Goal: Transaction & Acquisition: Purchase product/service

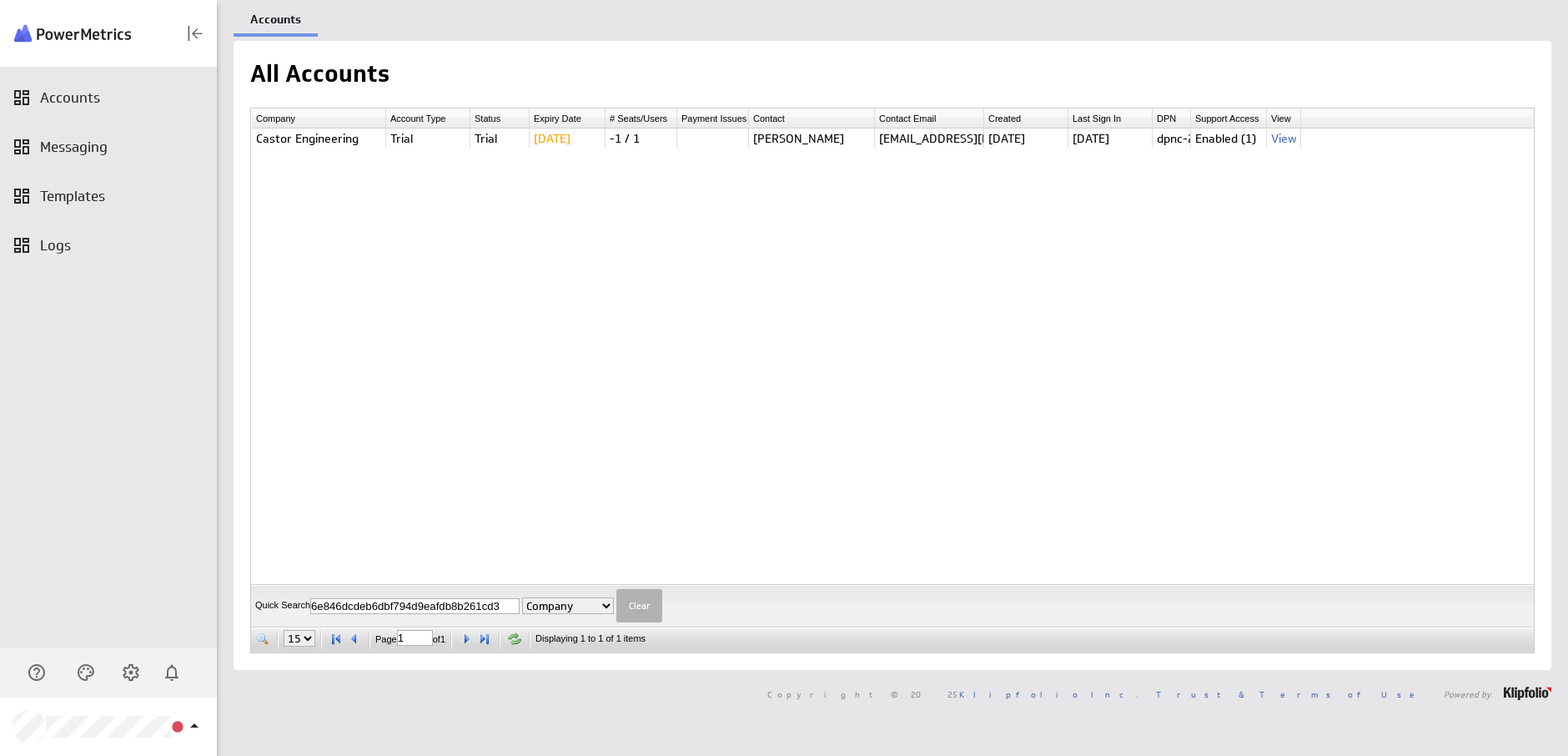
click at [411, 602] on input "6e846dcdeb6dbf794d9eafdb8b261cd3" at bounding box center [415, 606] width 209 height 16
type input "Meggan"
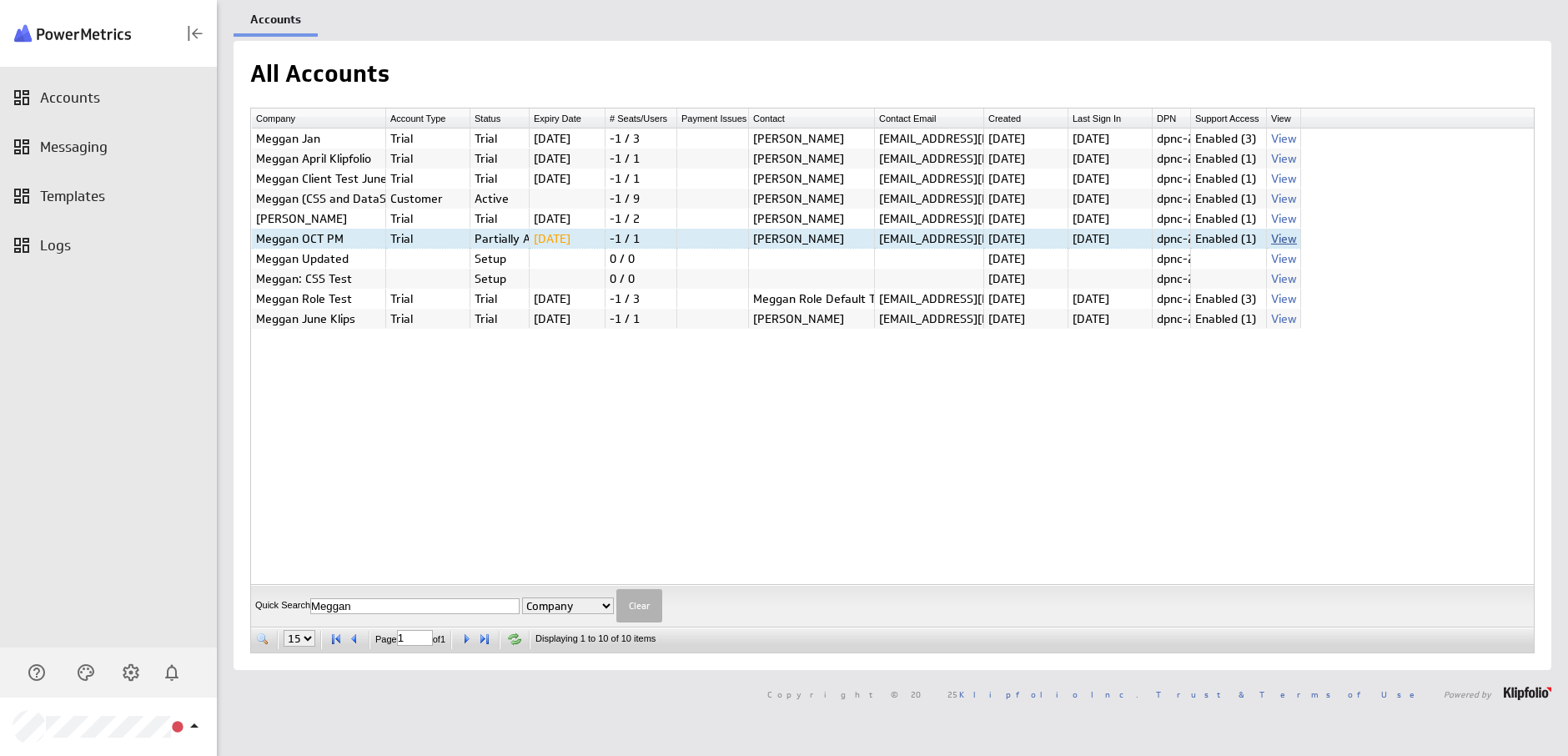
click at [1285, 234] on link "View" at bounding box center [1283, 237] width 26 height 15
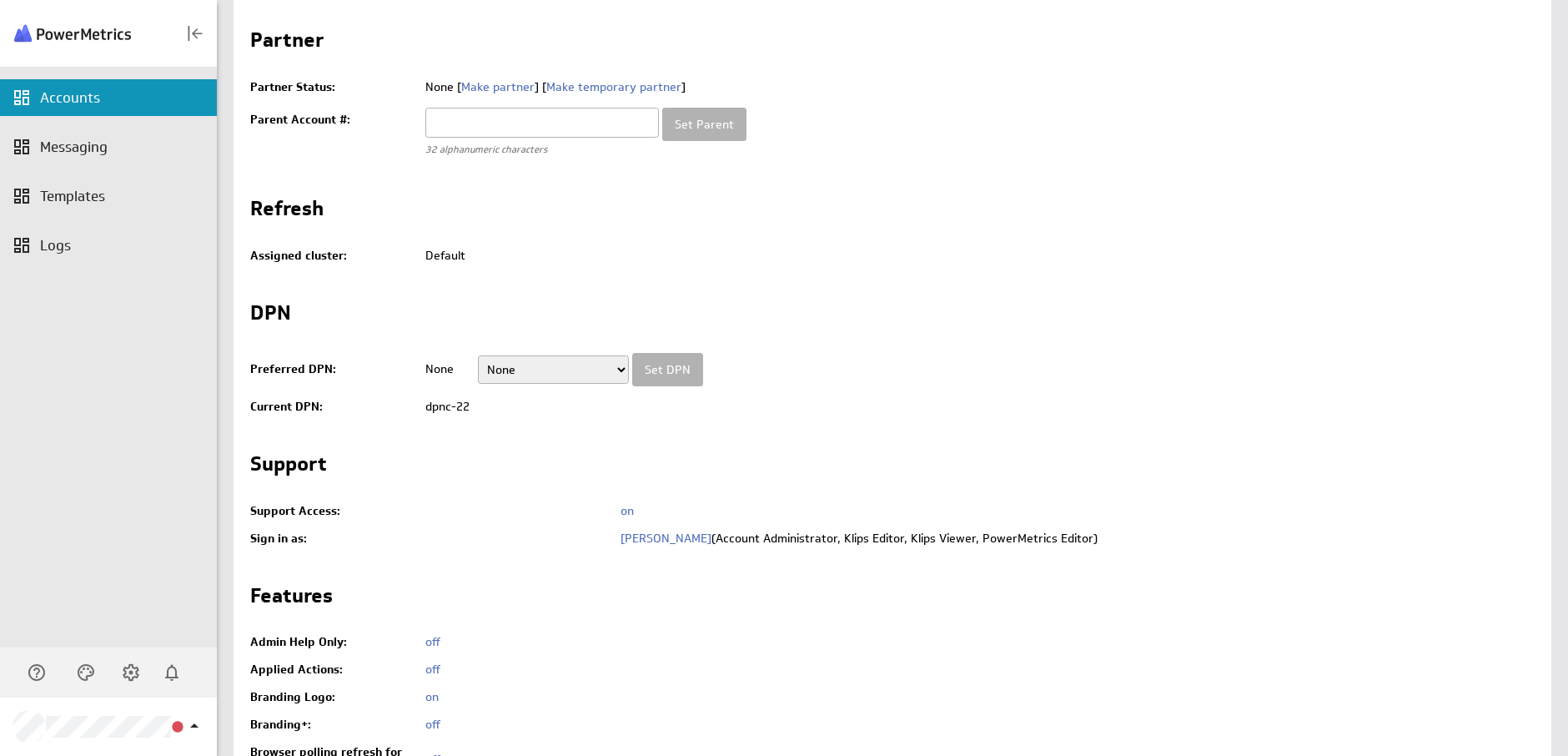
scroll to position [750, 0]
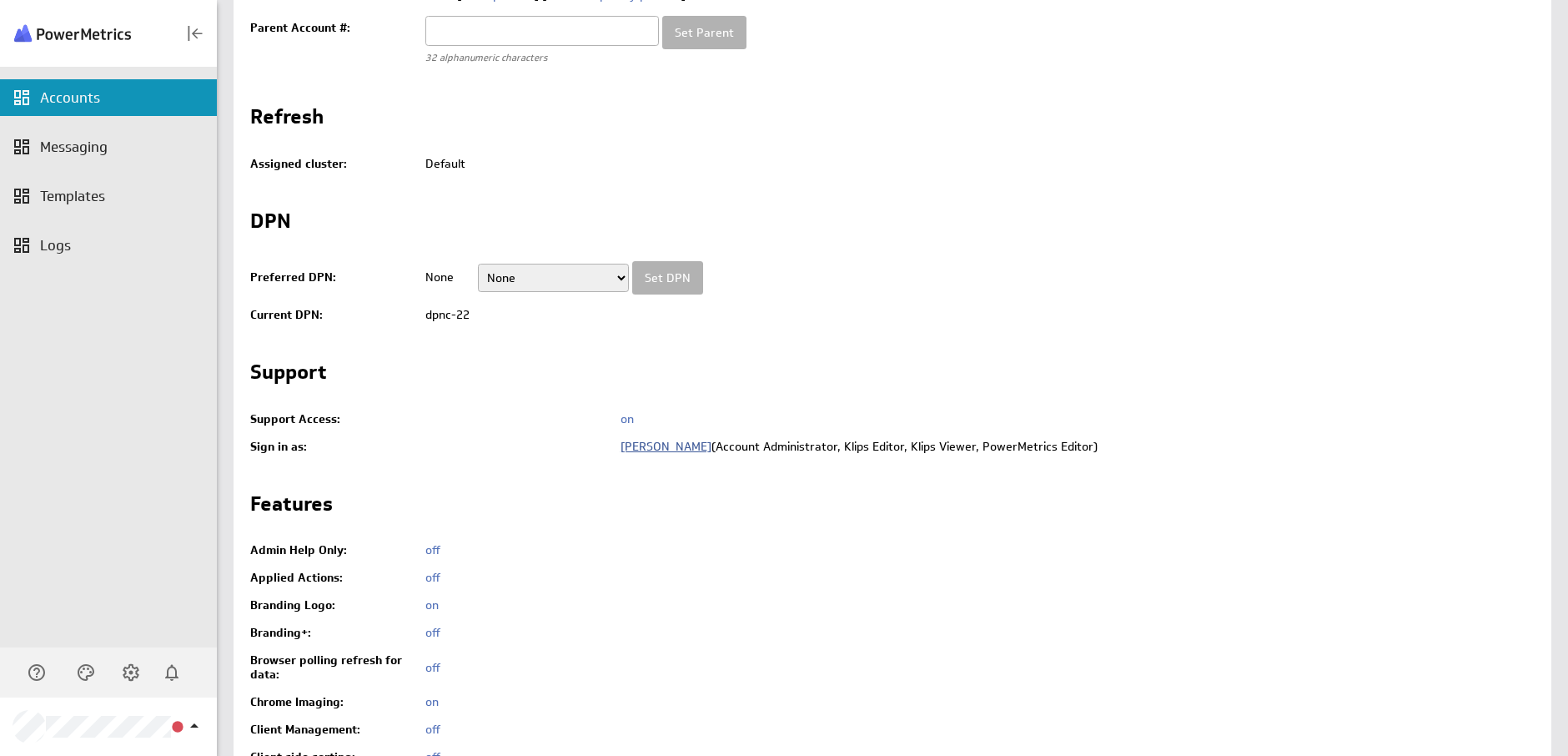
click at [666, 444] on link "Meggan King" at bounding box center [666, 446] width 91 height 15
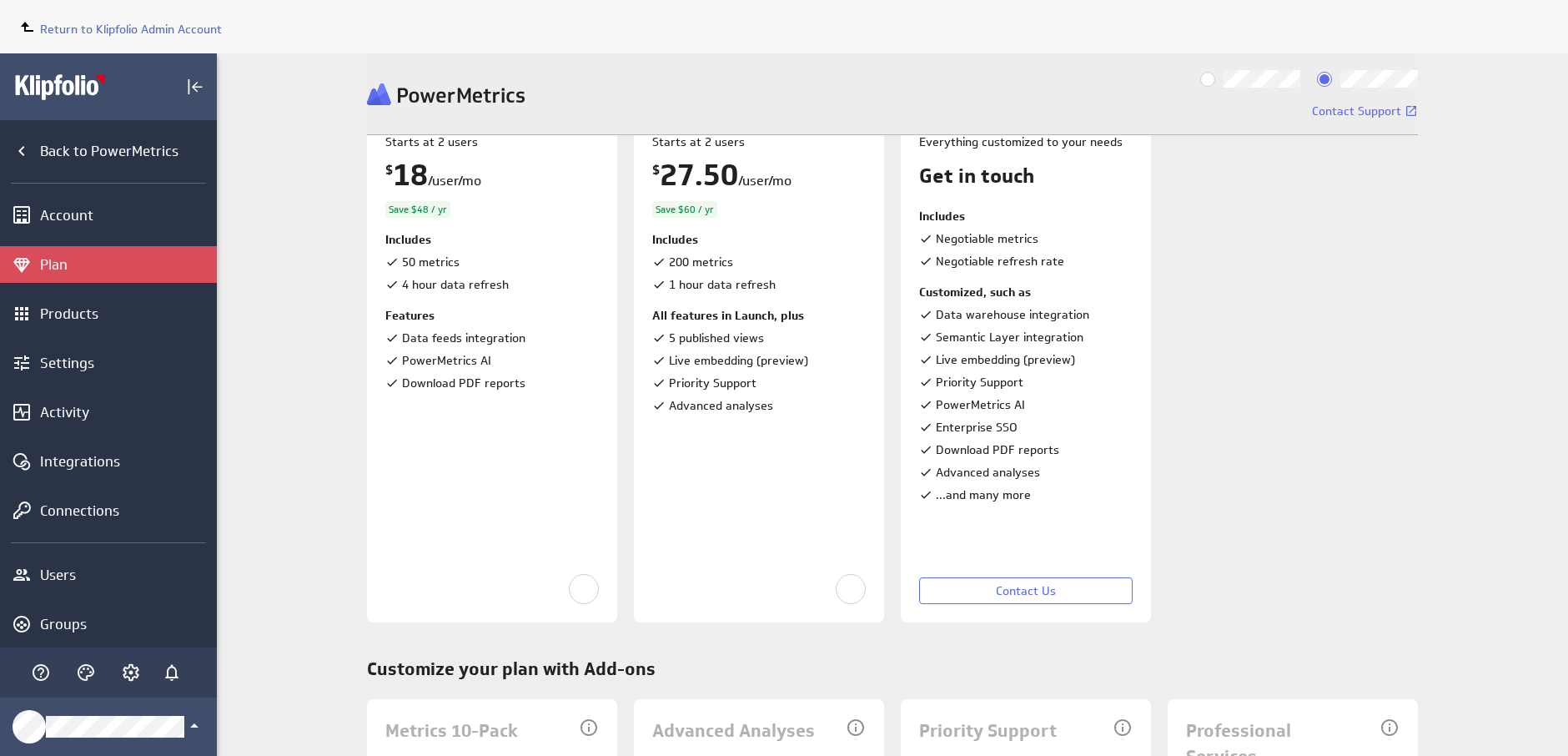
scroll to position [167, 0]
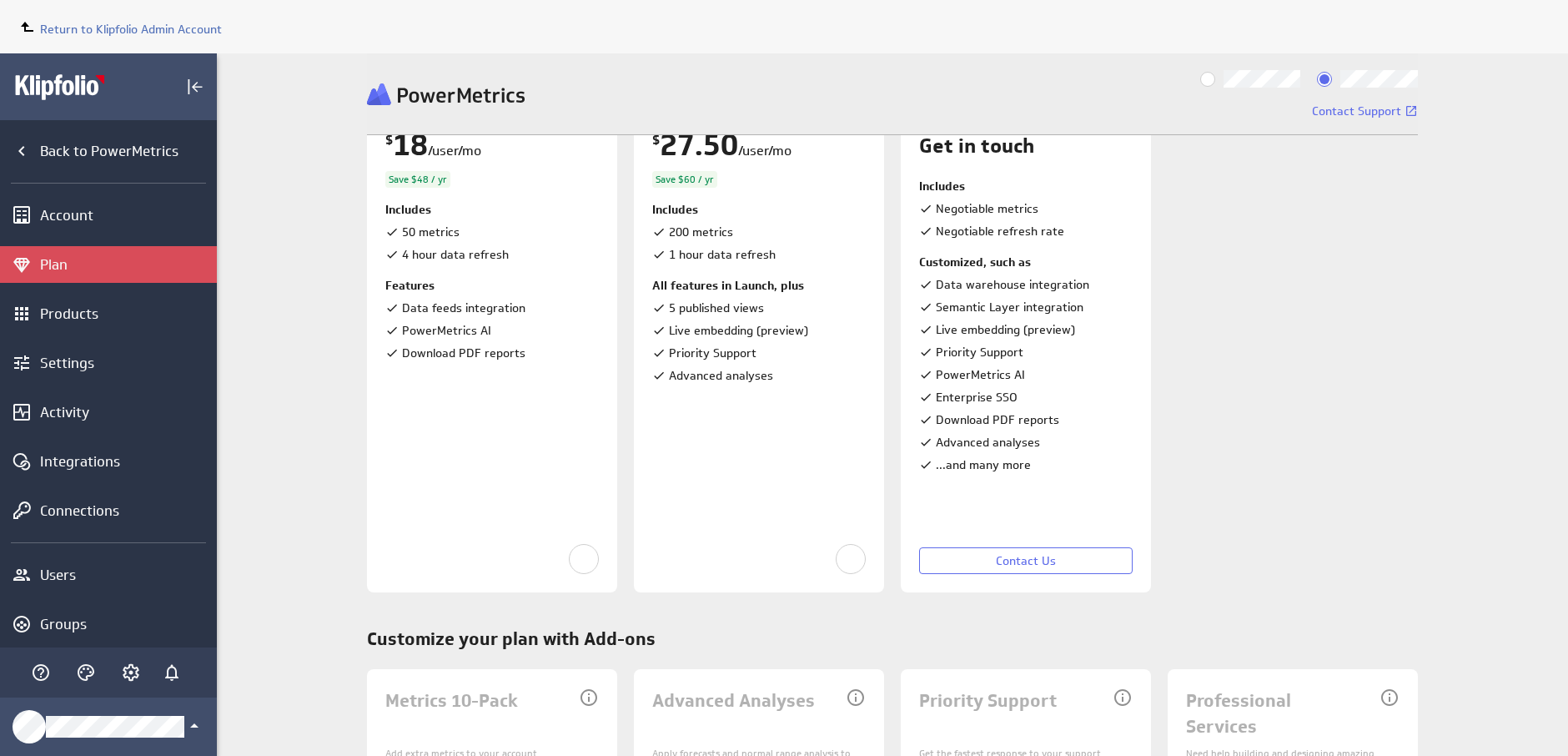
click at [743, 552] on div at bounding box center [759, 558] width 213 height 30
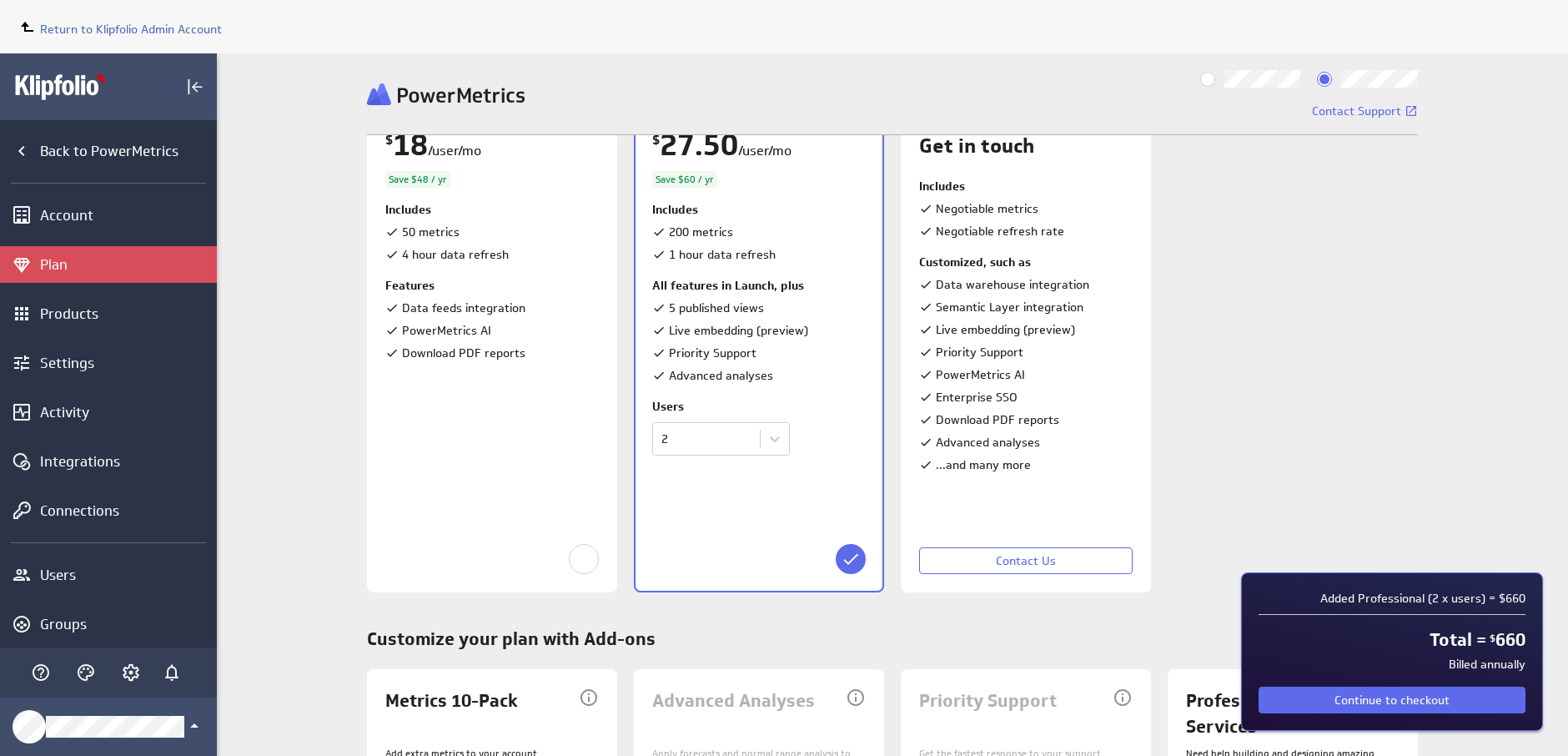
click at [743, 552] on div at bounding box center [760, 558] width 210 height 30
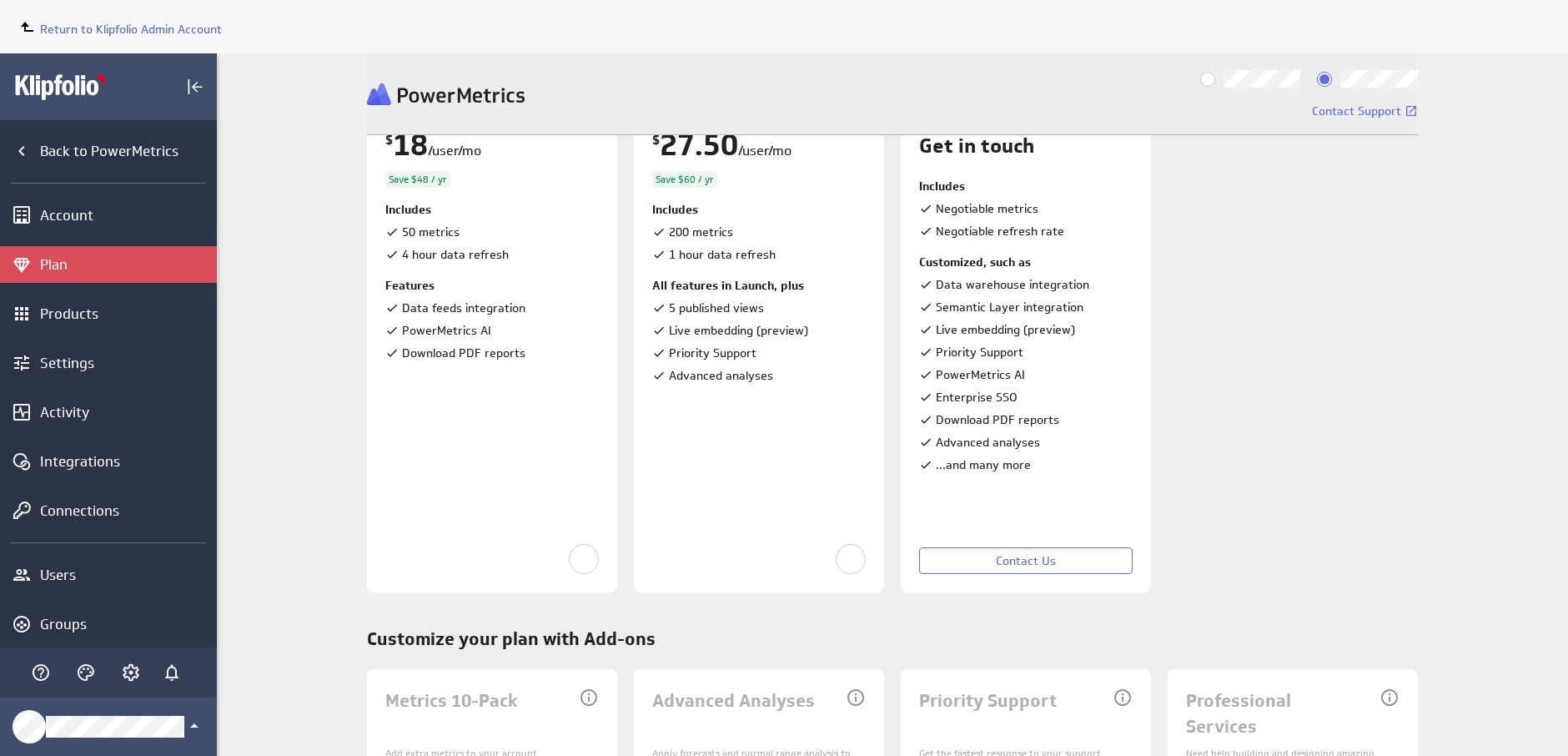
click at [743, 552] on div at bounding box center [759, 558] width 213 height 30
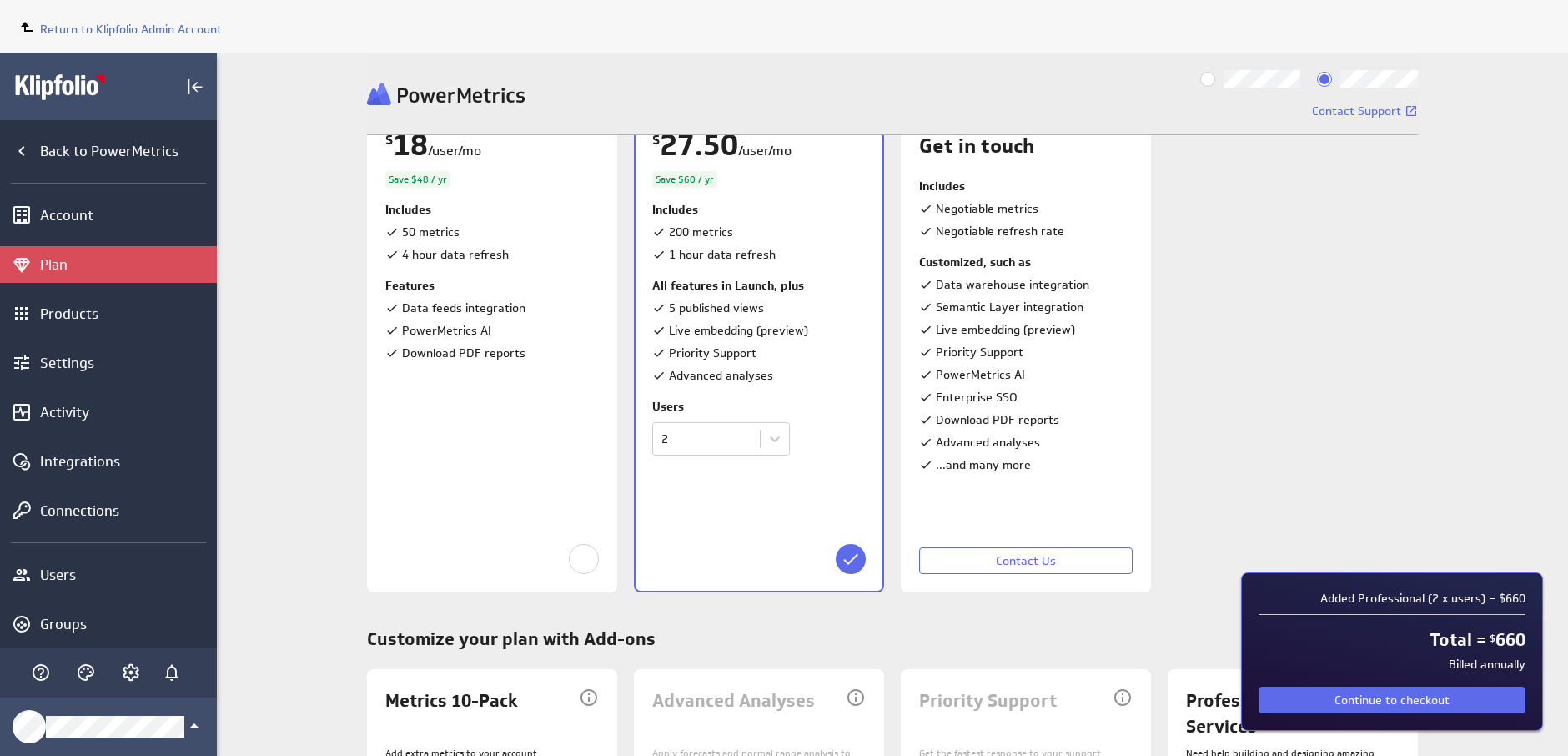
click at [743, 552] on div at bounding box center [760, 558] width 210 height 30
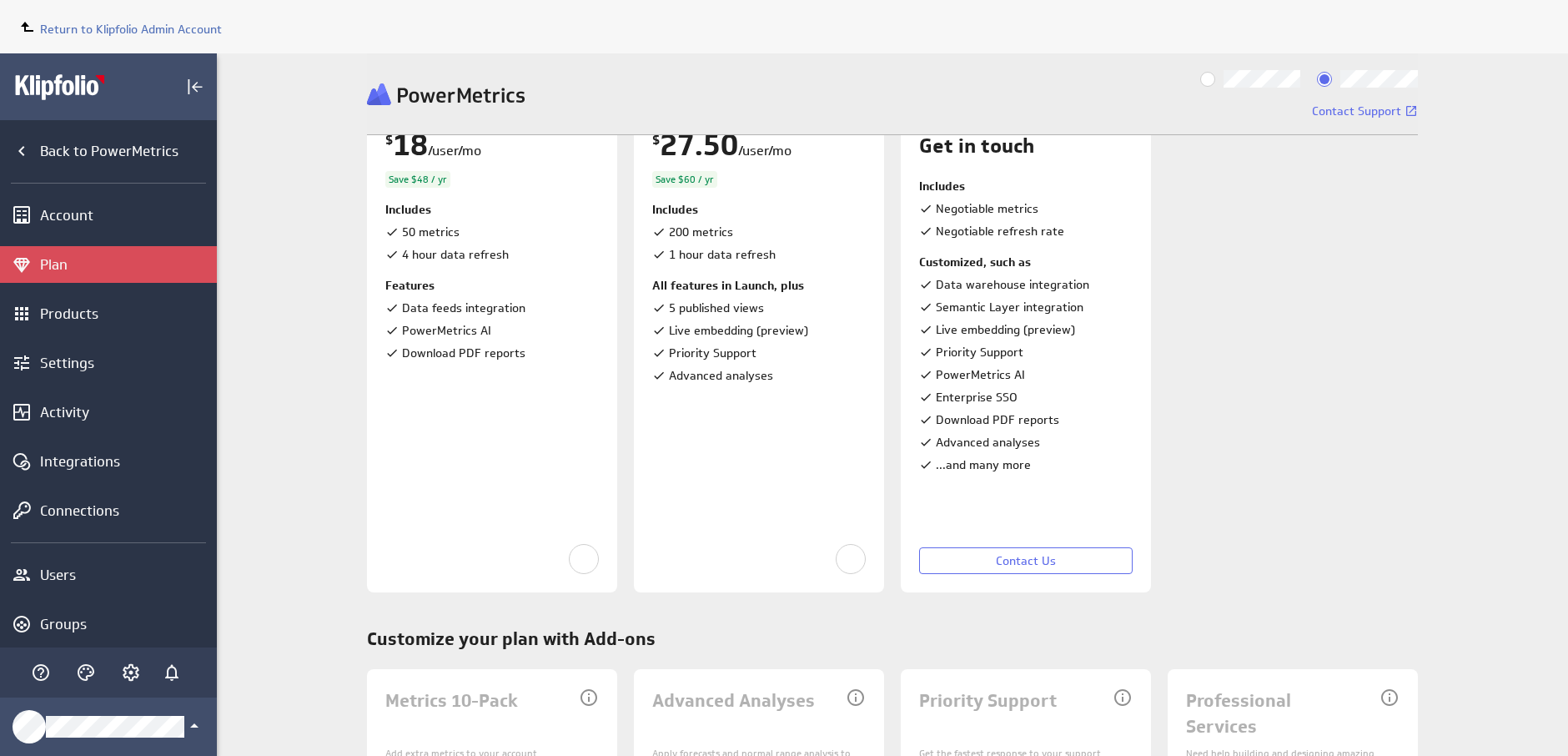
click at [518, 529] on div at bounding box center [492, 453] width 213 height 156
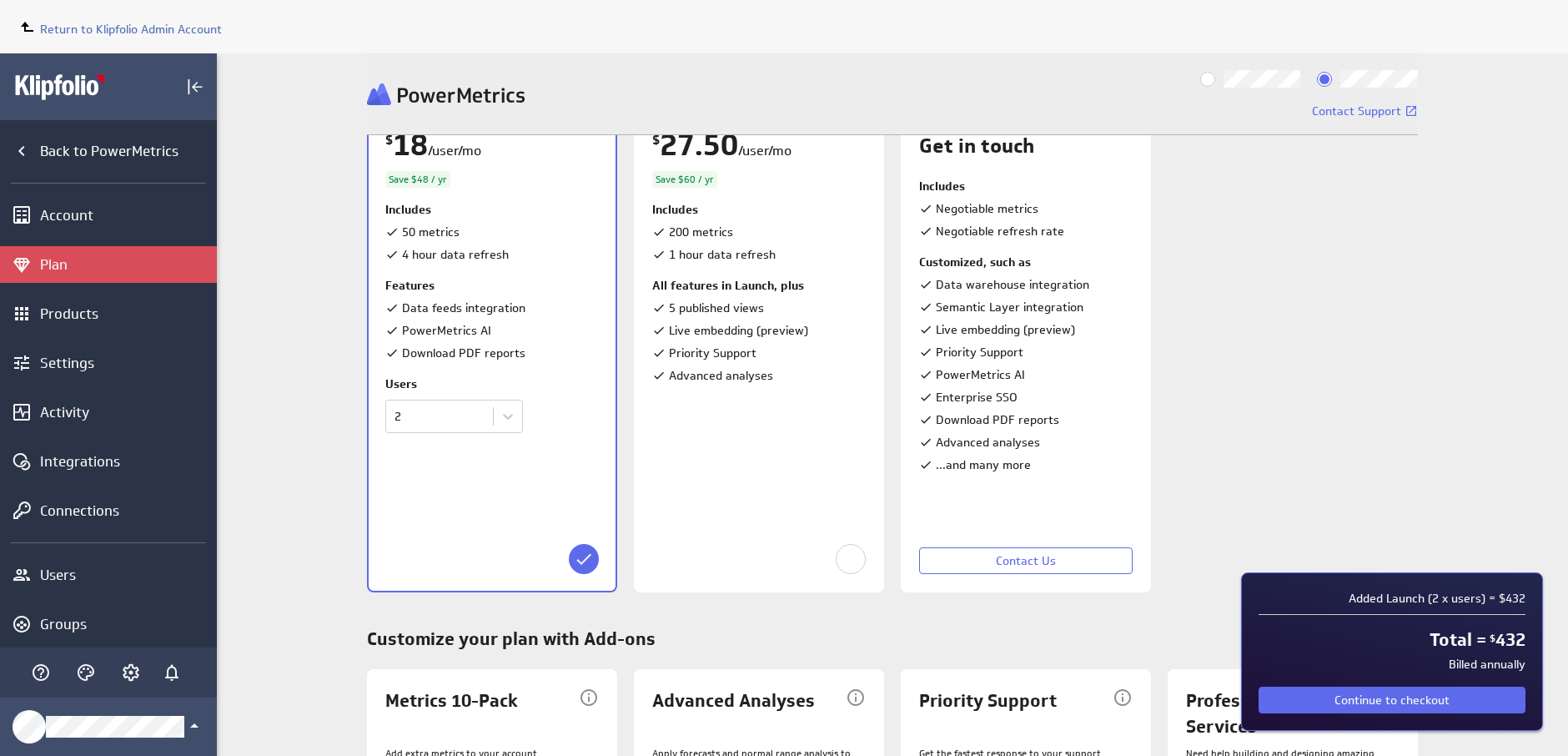
click at [518, 529] on div at bounding box center [492, 488] width 213 height 85
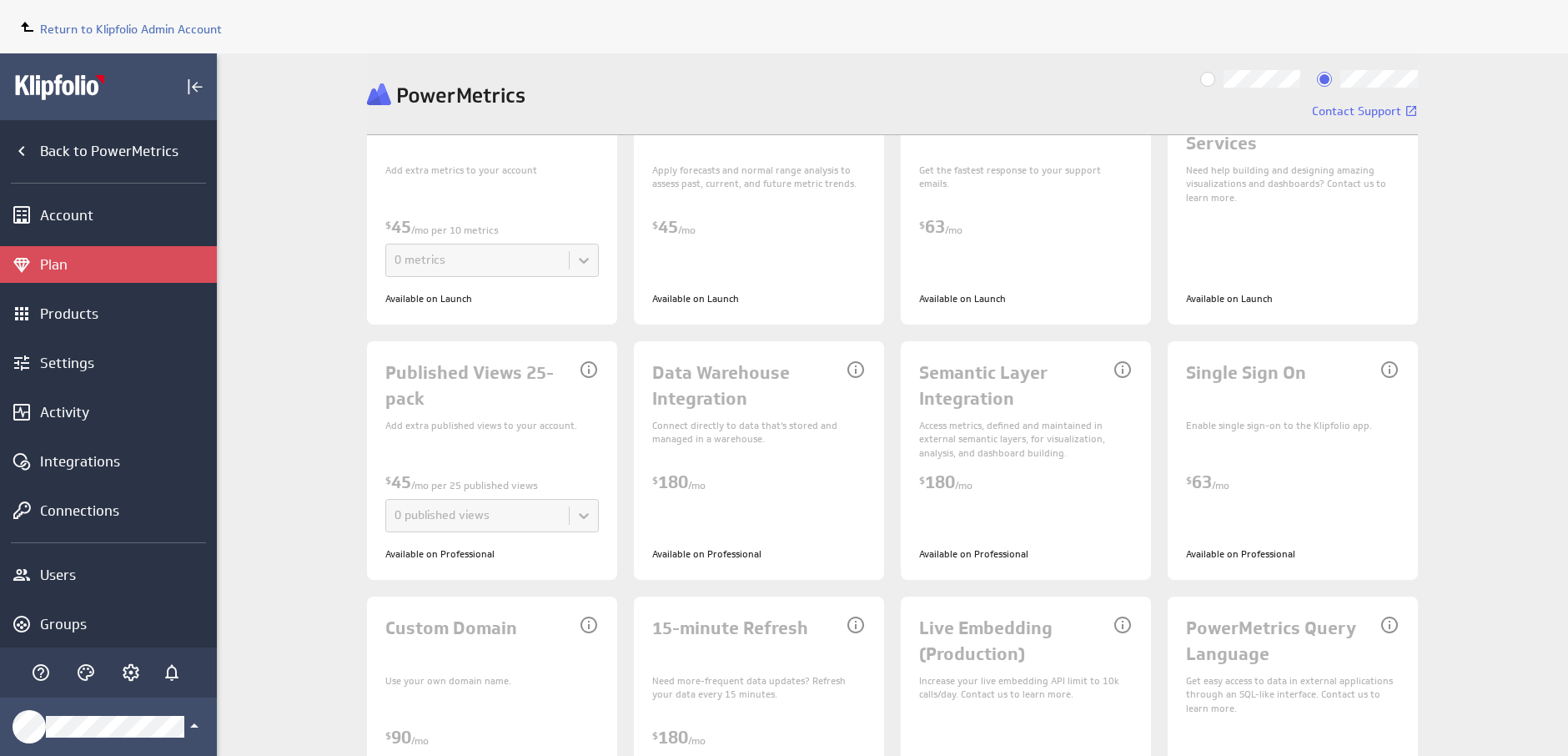
scroll to position [750, 0]
click at [453, 293] on div "Metrics 10-Pack Add extra metrics to your account $ 45 /mo per 10 metrics 0 met…" at bounding box center [893, 459] width 1051 height 749
click at [695, 287] on div "Metrics 10-Pack Add extra metrics to your account $ 45 /mo per 10 metrics 0 met…" at bounding box center [893, 459] width 1051 height 749
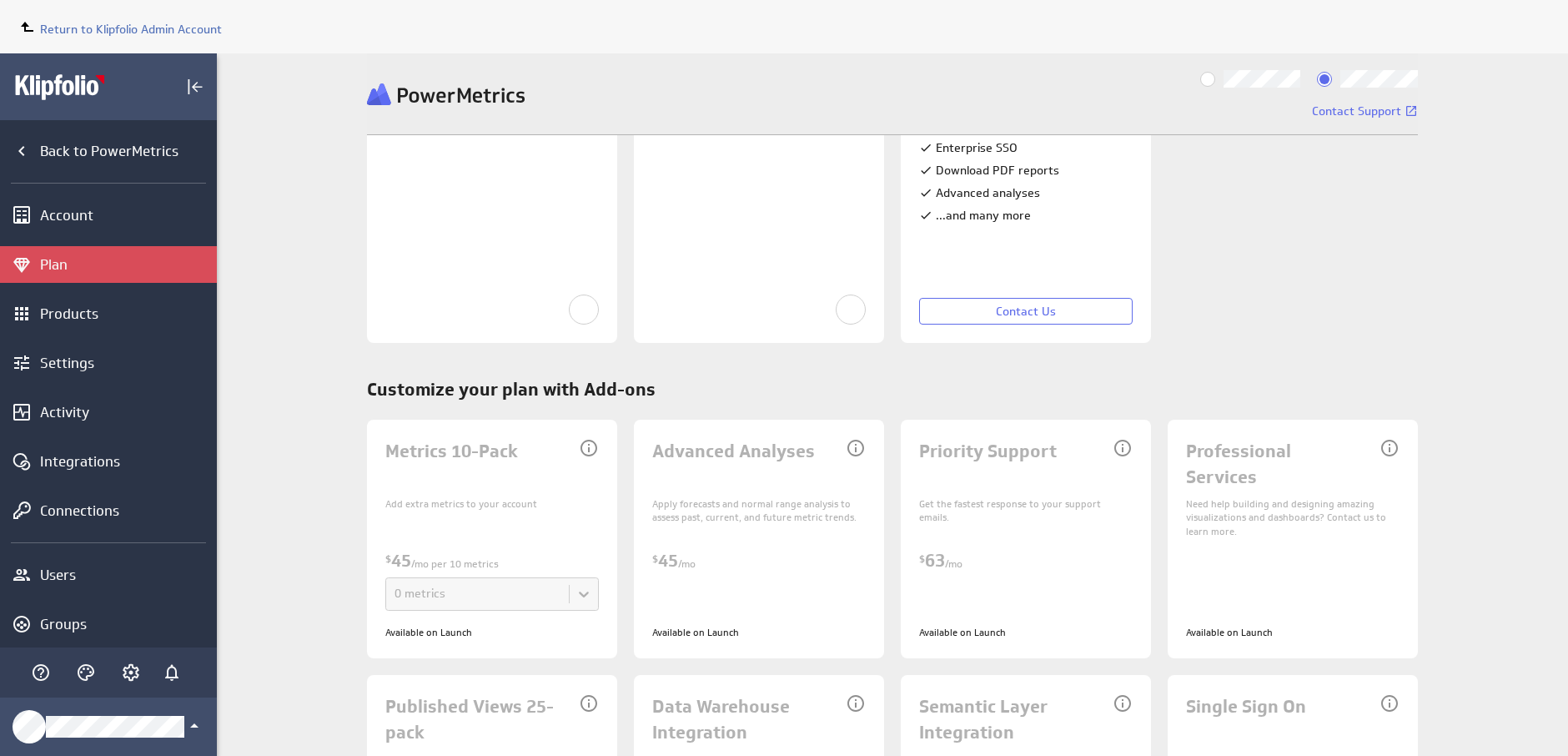
scroll to position [417, 0]
click at [729, 278] on div at bounding box center [759, 214] width 213 height 134
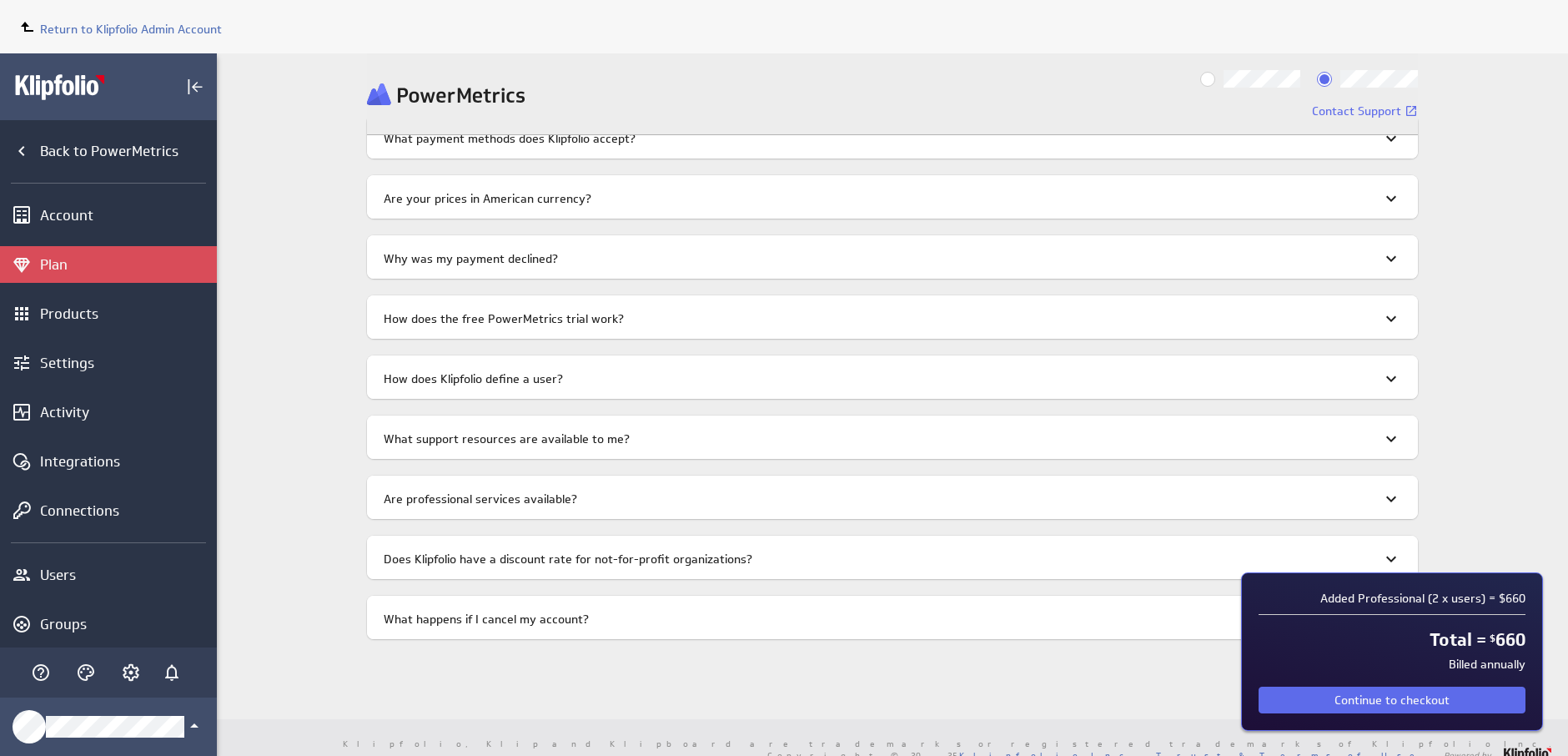
scroll to position [1556, 0]
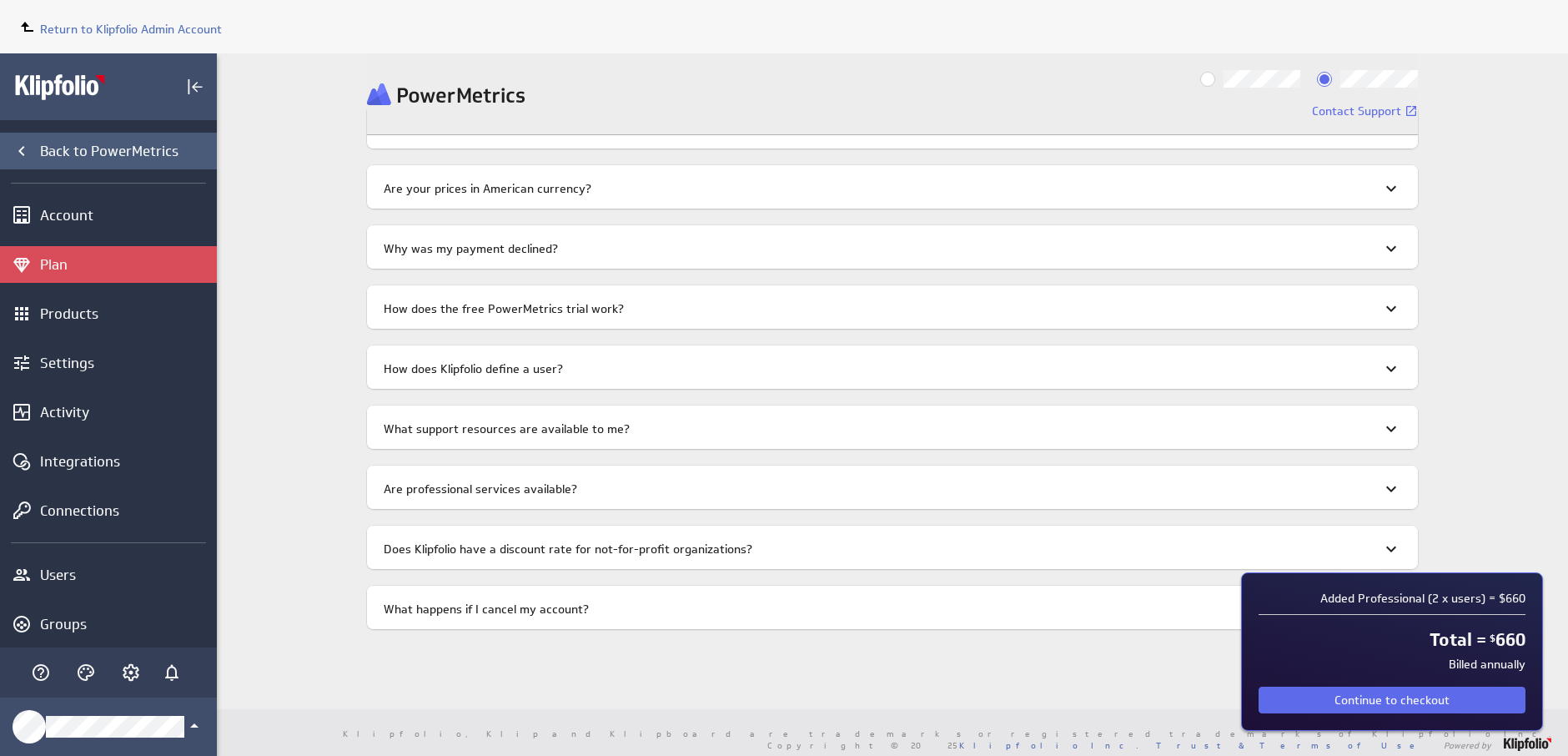
click at [107, 157] on div "Back to PowerMetrics" at bounding box center [126, 150] width 172 height 18
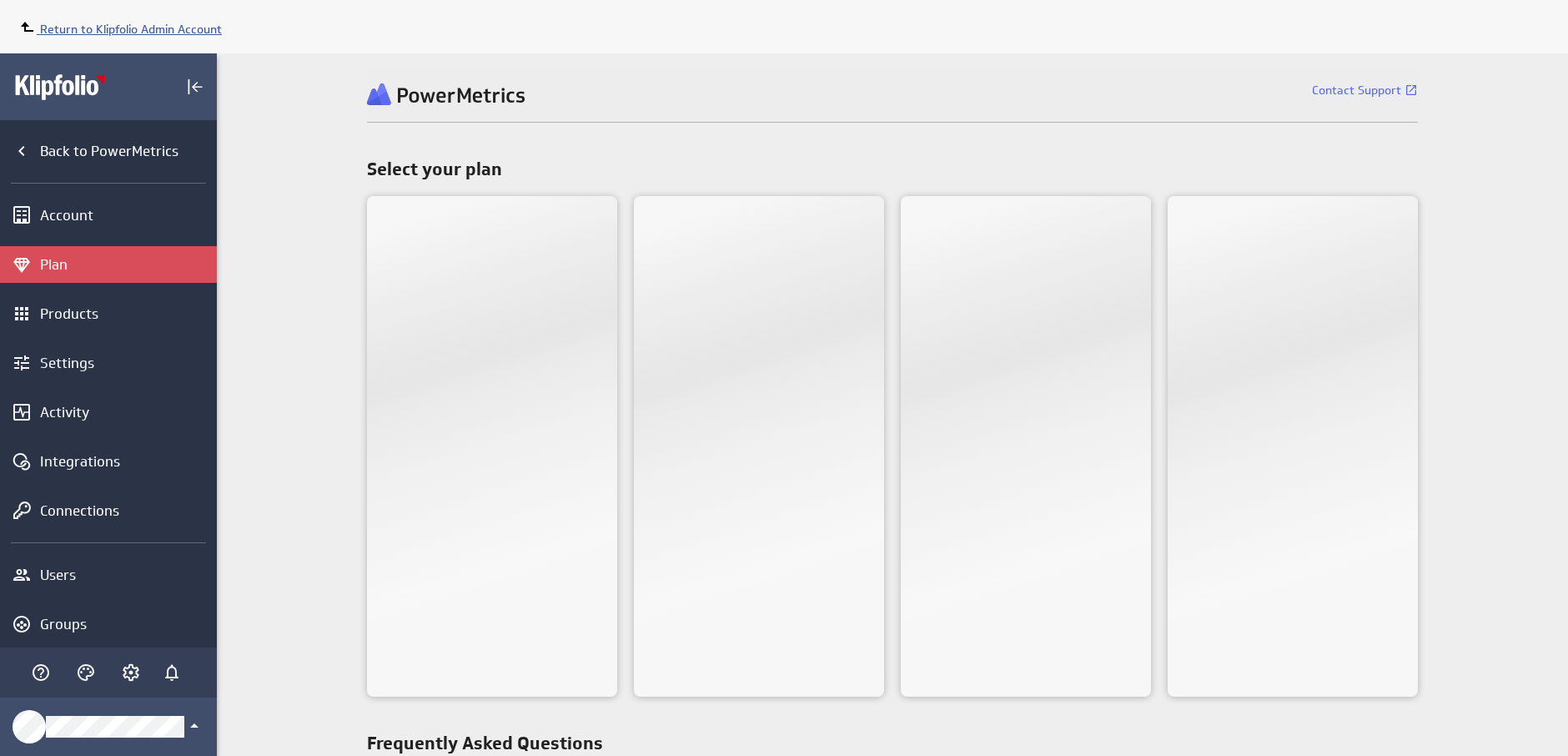
click at [124, 33] on span "Return to Klipfolio Admin Account" at bounding box center [131, 28] width 182 height 15
